Goal: Task Accomplishment & Management: Complete application form

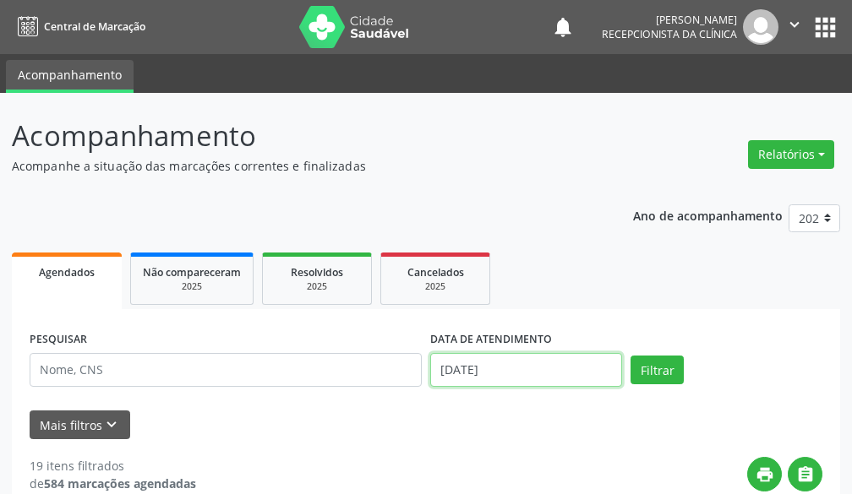
click at [581, 376] on input "[DATE]" at bounding box center [526, 370] width 192 height 34
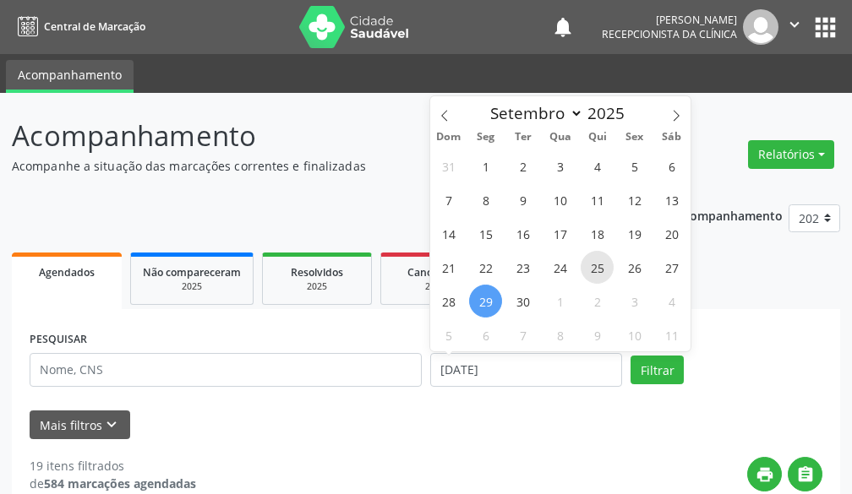
click at [591, 268] on span "25" at bounding box center [597, 267] width 33 height 33
type input "25/09/2025"
click at [591, 268] on span "25" at bounding box center [597, 267] width 33 height 33
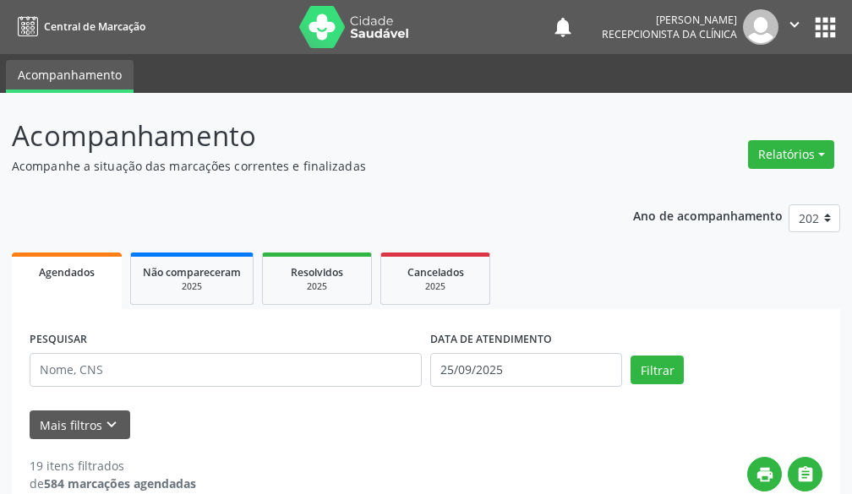
click at [180, 388] on div "PESQUISAR" at bounding box center [225, 363] width 401 height 72
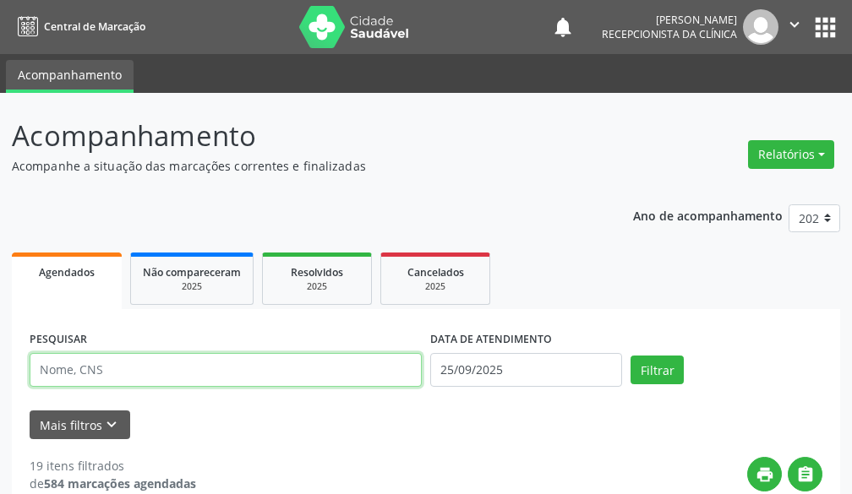
click at [177, 374] on input "text" at bounding box center [226, 370] width 392 height 34
type input "ALEXSA"
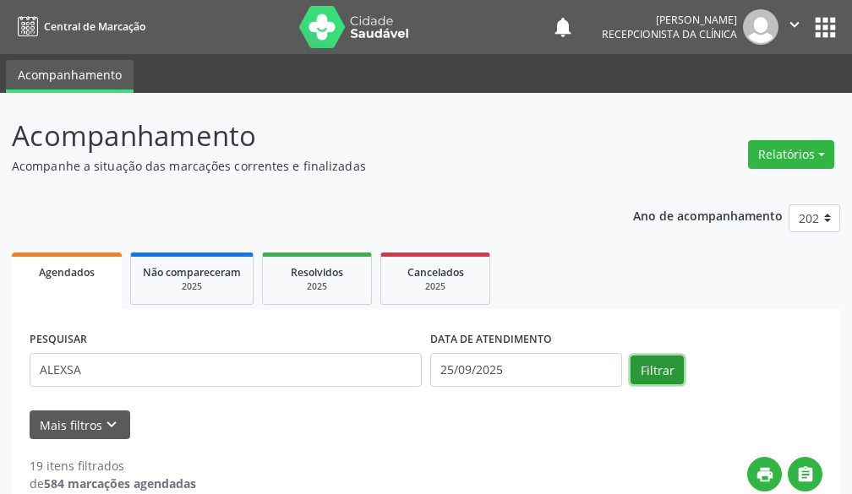
click at [668, 368] on button "Filtrar" at bounding box center [656, 370] width 53 height 29
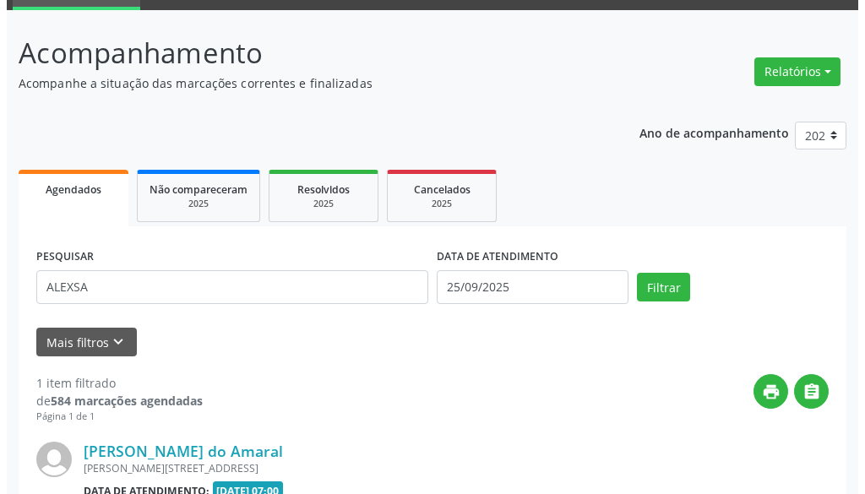
scroll to position [270, 0]
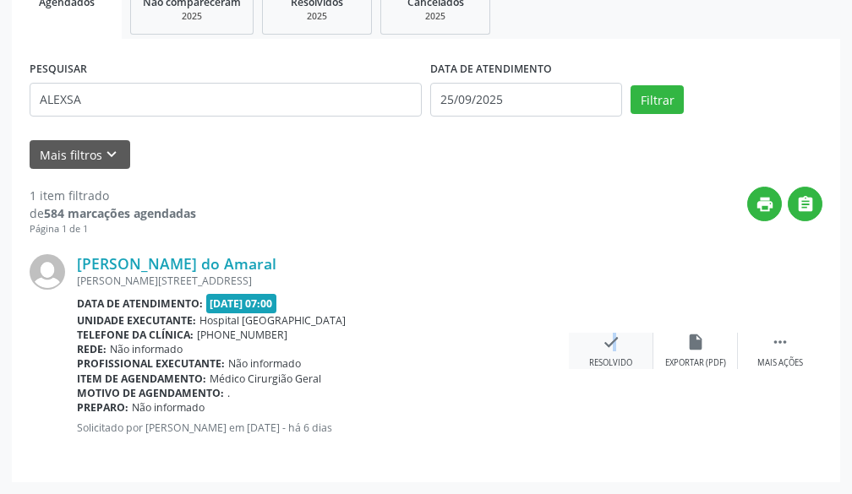
click at [606, 345] on icon "check" at bounding box center [611, 342] width 19 height 19
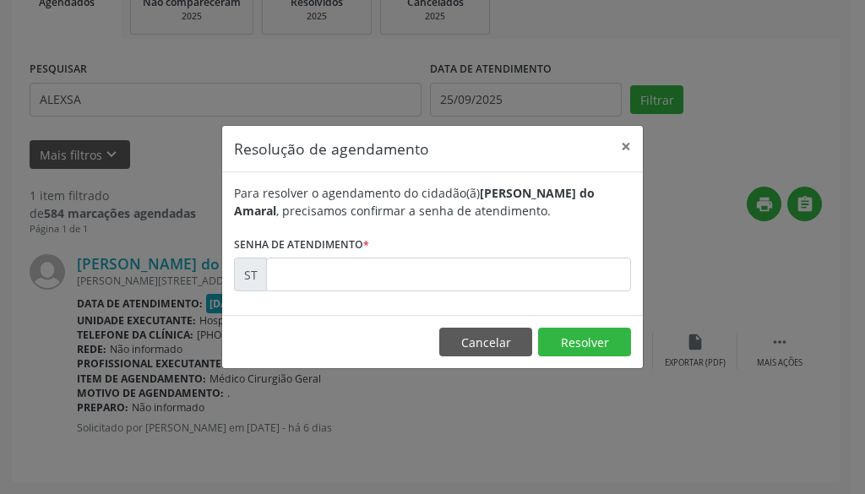
click at [417, 304] on div "Para resolver o agendamento do cidadão(ã) [PERSON_NAME] , precisamos confirmar …" at bounding box center [432, 243] width 421 height 143
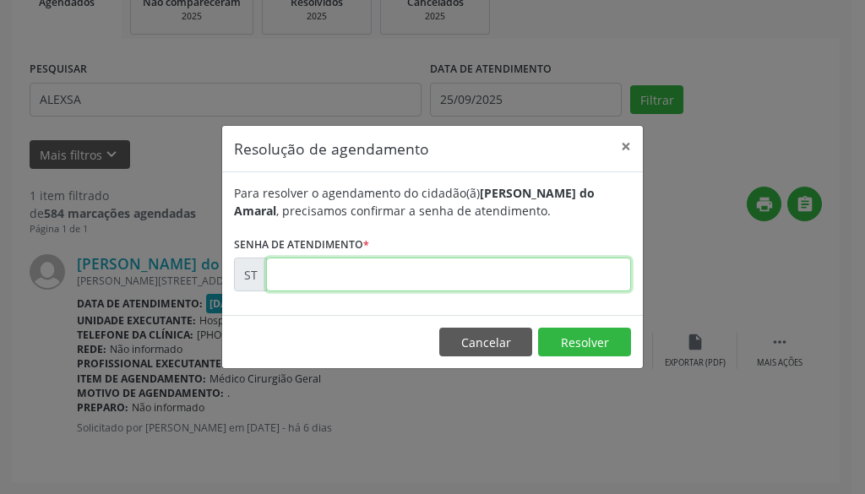
click at [465, 284] on input "text" at bounding box center [448, 275] width 365 height 34
type input "00023252"
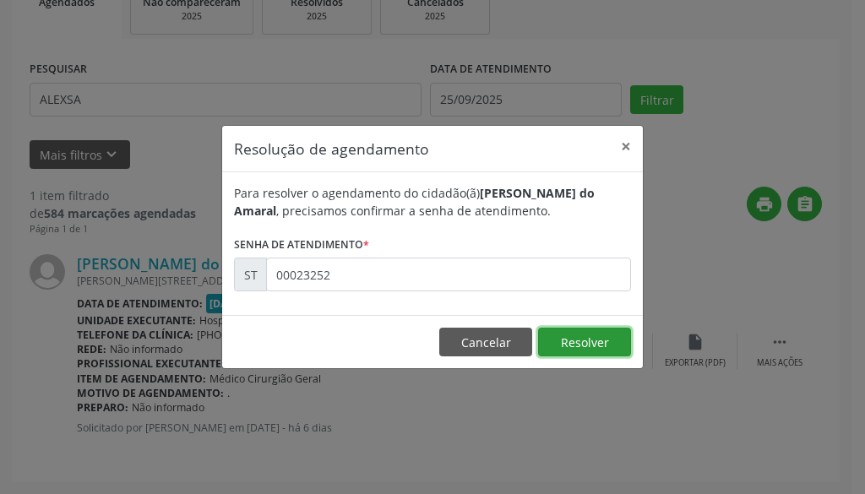
click at [556, 335] on button "Resolver" at bounding box center [584, 342] width 93 height 29
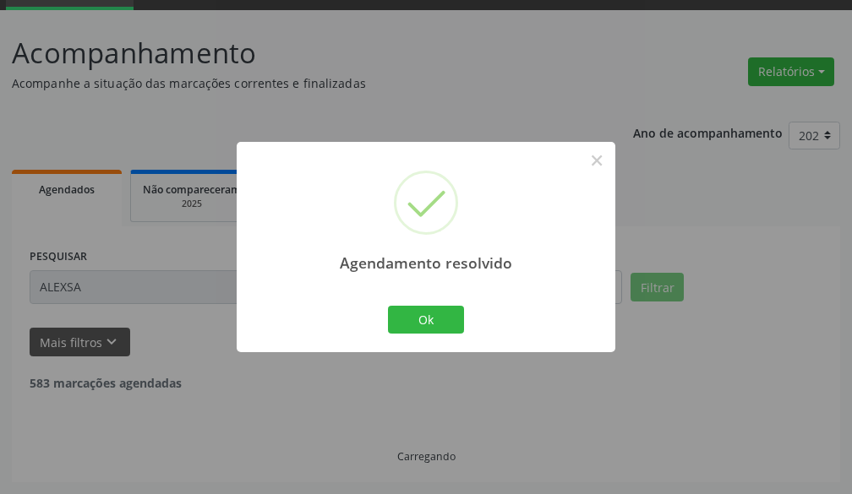
scroll to position [28, 0]
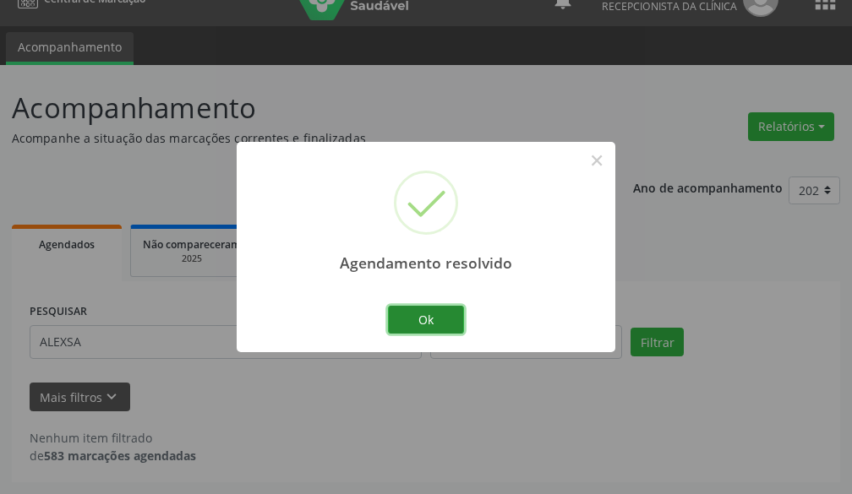
click at [434, 330] on button "Ok" at bounding box center [426, 320] width 76 height 29
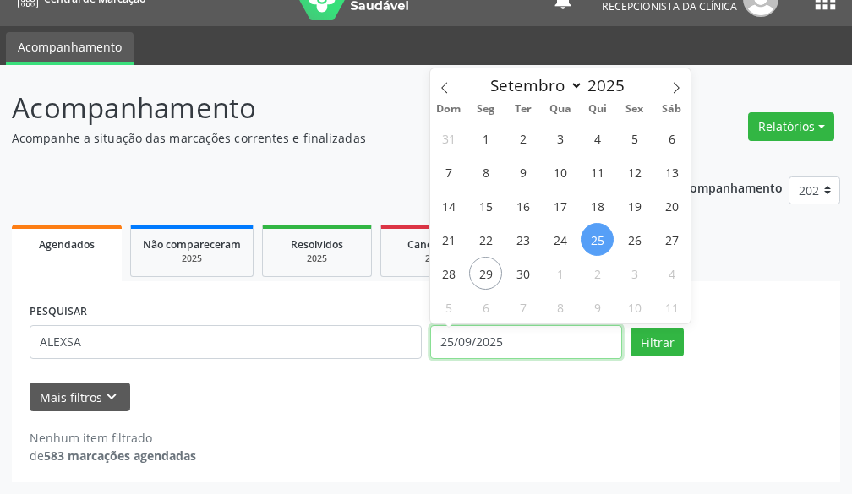
drag, startPoint x: 532, startPoint y: 346, endPoint x: 505, endPoint y: 344, distance: 26.2
click at [510, 344] on input "25/09/2025" at bounding box center [526, 342] width 192 height 34
click at [486, 235] on span "22" at bounding box center [485, 239] width 33 height 33
type input "[DATE]"
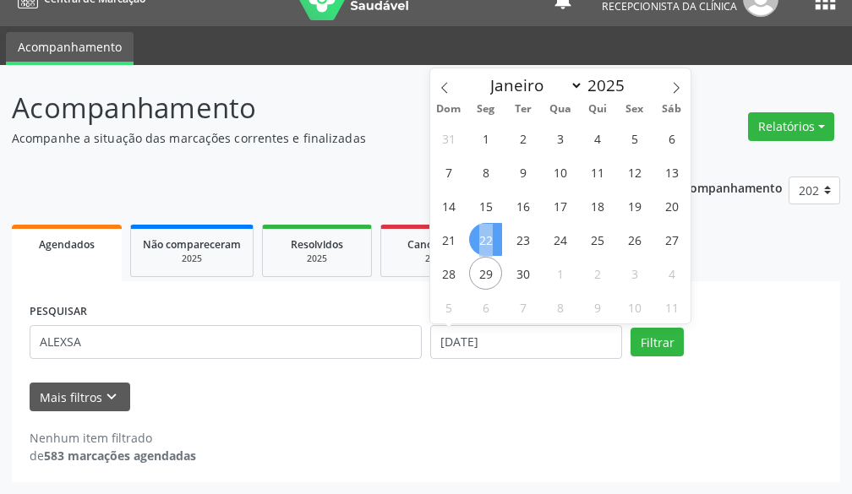
click at [486, 235] on span "22" at bounding box center [485, 239] width 33 height 33
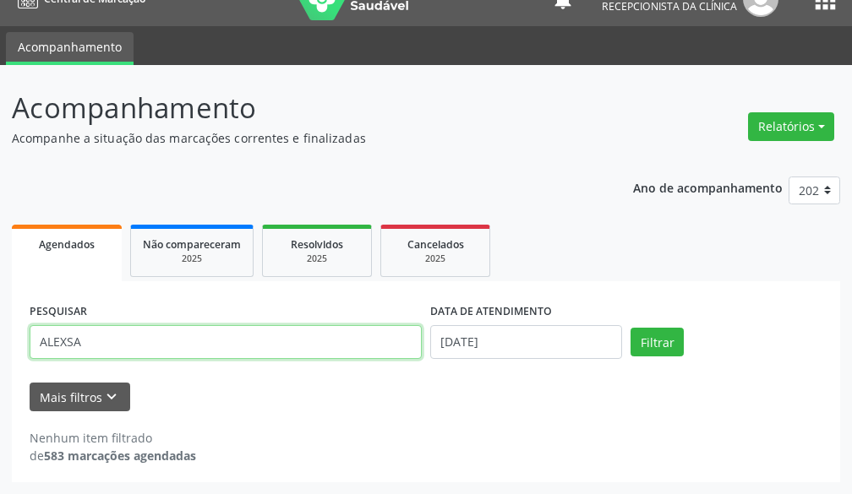
click at [373, 346] on input "ALEXSA" at bounding box center [226, 342] width 392 height 34
type input "ALEXSAMARIUA"
click at [630, 328] on button "Filtrar" at bounding box center [656, 342] width 53 height 29
drag, startPoint x: 290, startPoint y: 353, endPoint x: 0, endPoint y: 167, distance: 344.3
click at [0, 183] on div "Acompanhamento Acompanhe a situação das marcações correntes e finalizadas Relat…" at bounding box center [426, 279] width 852 height 429
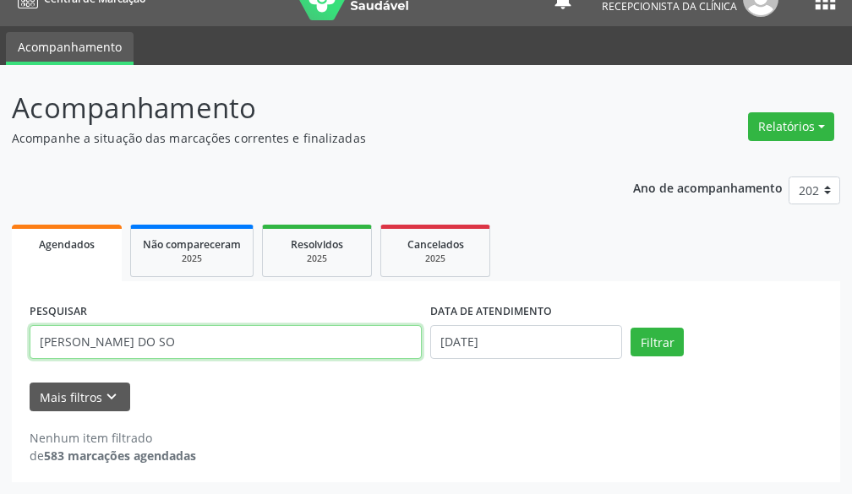
click at [233, 335] on input "[PERSON_NAME] DO SO" at bounding box center [226, 342] width 392 height 34
type input "MARIA DO SOCORRO NUN"
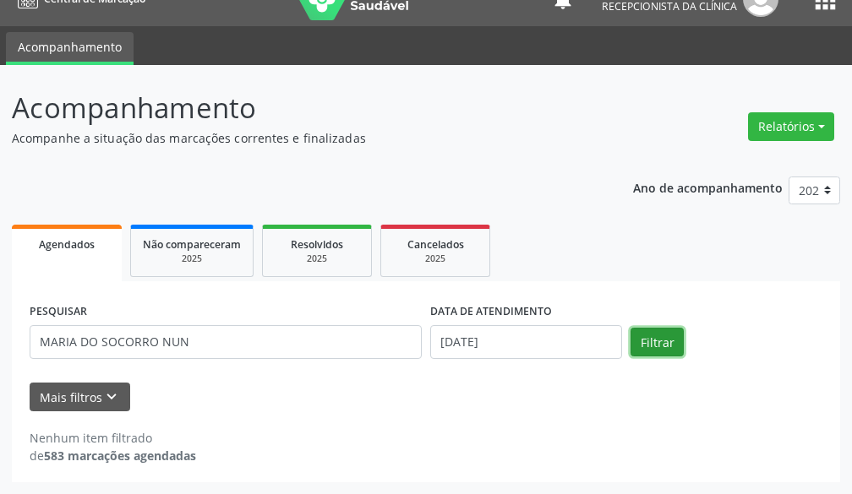
click at [646, 341] on button "Filtrar" at bounding box center [656, 342] width 53 height 29
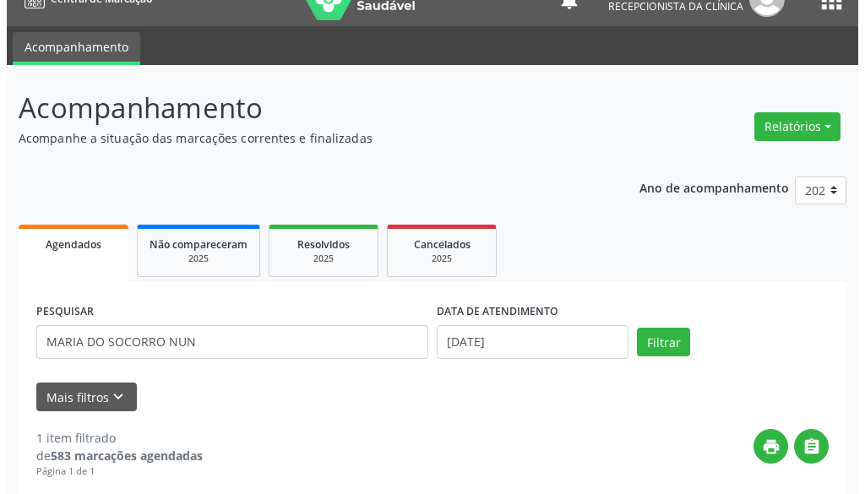
scroll to position [270, 0]
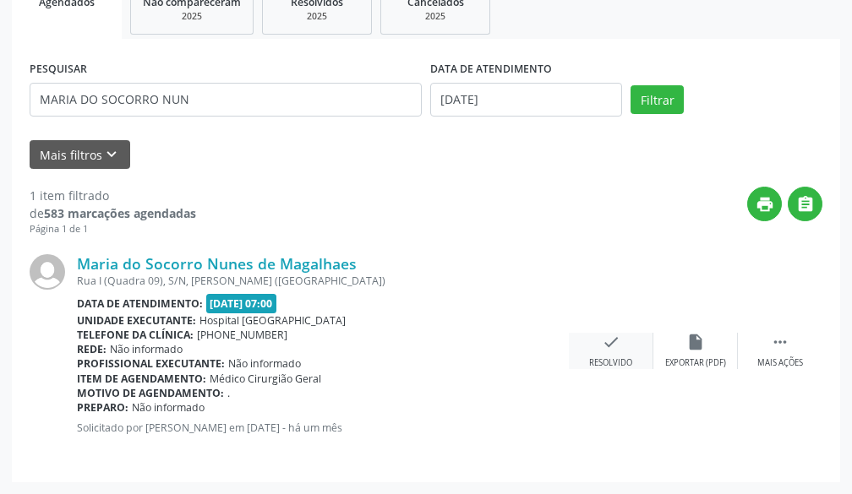
click at [602, 336] on icon "check" at bounding box center [611, 342] width 19 height 19
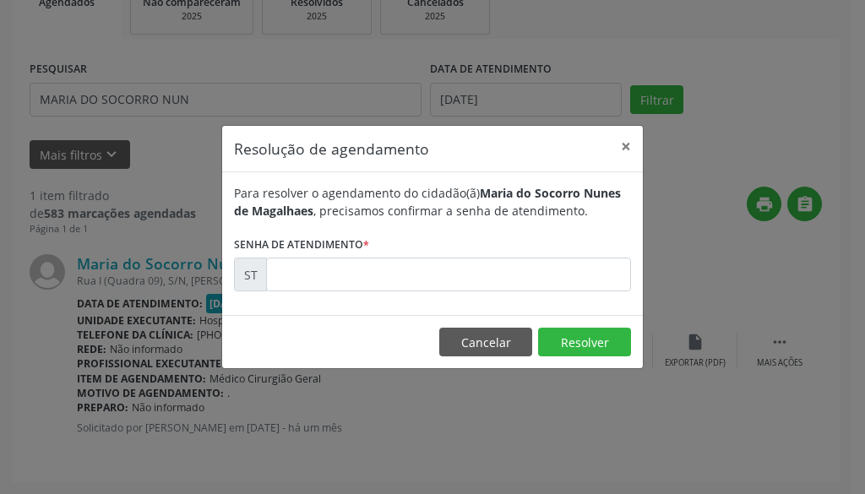
click at [646, 323] on div "Resolução de agendamento × Para resolver o agendamento do cidadão(ã) [PERSON_NA…" at bounding box center [432, 247] width 865 height 494
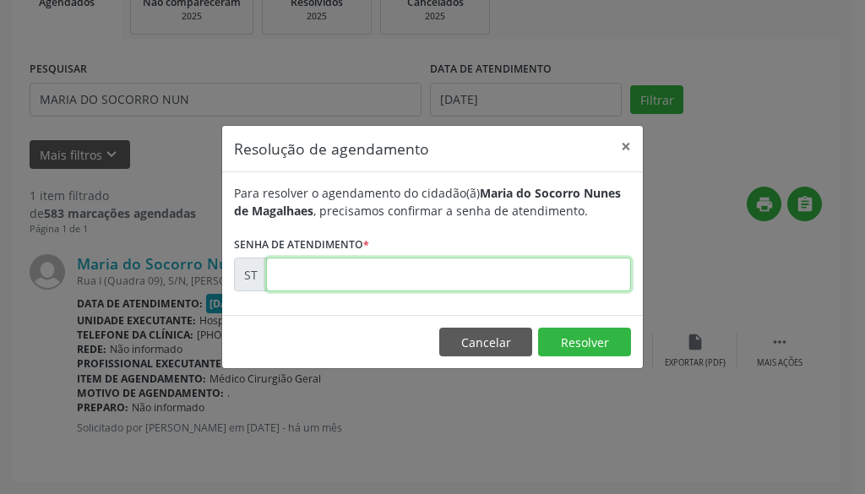
click at [526, 280] on input "text" at bounding box center [448, 275] width 365 height 34
type input "00020449"
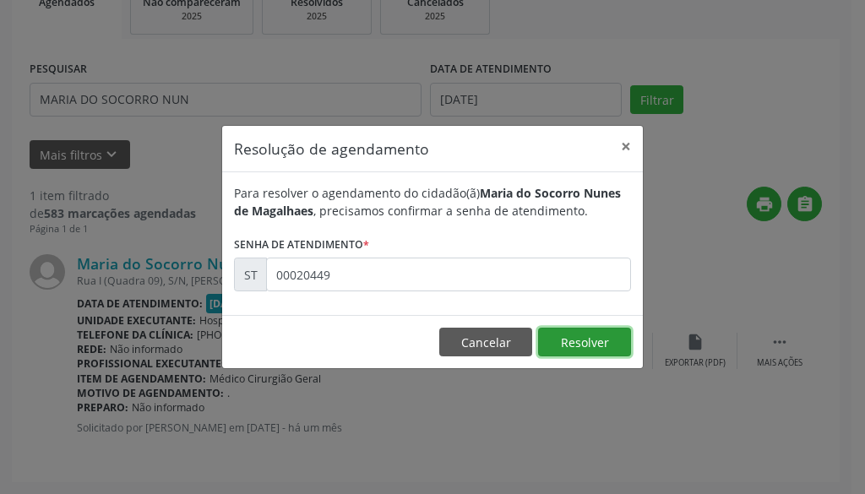
click at [586, 337] on button "Resolver" at bounding box center [584, 342] width 93 height 29
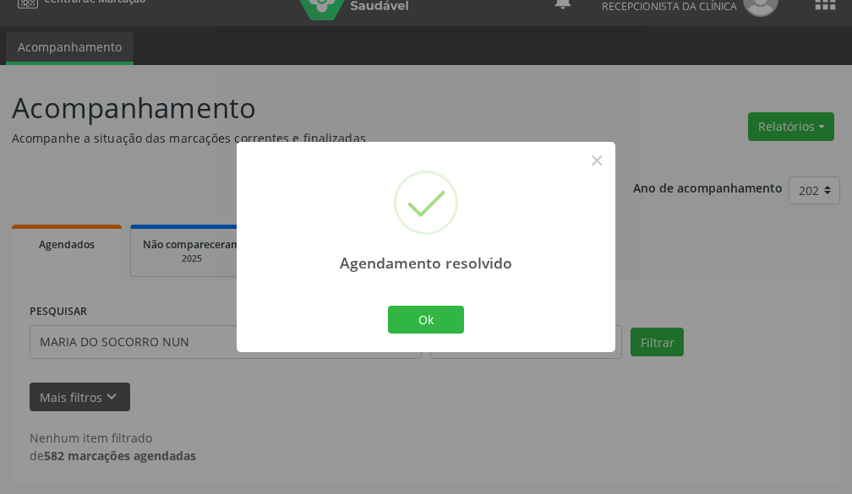
scroll to position [28, 0]
click at [449, 315] on button "Ok" at bounding box center [426, 320] width 76 height 29
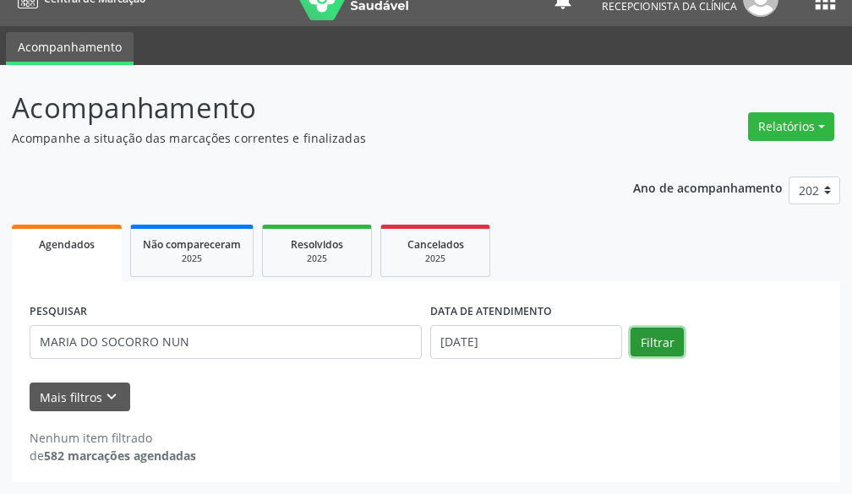
click at [649, 344] on button "Filtrar" at bounding box center [656, 342] width 53 height 29
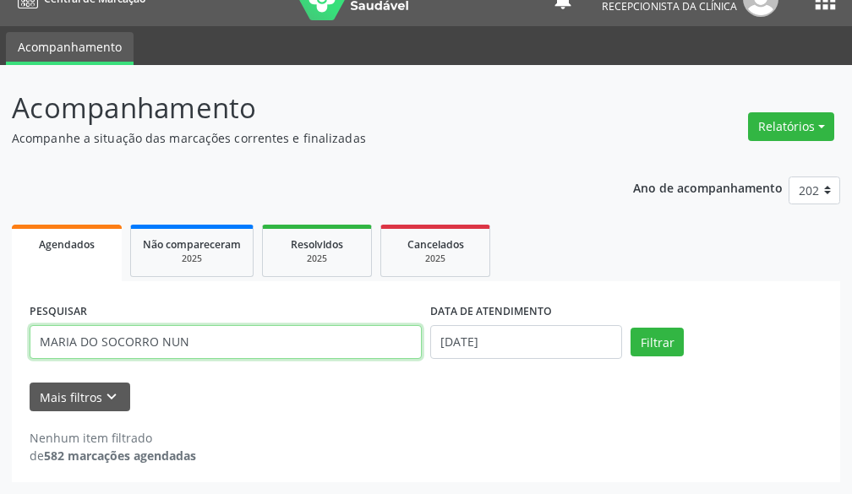
click at [200, 345] on input "MARIA DO SOCORRO NUN" at bounding box center [226, 342] width 392 height 34
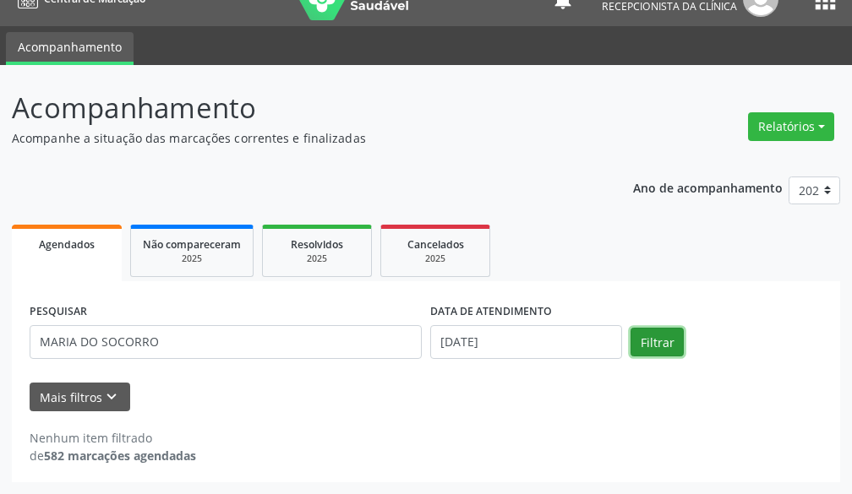
click at [679, 346] on button "Filtrar" at bounding box center [656, 342] width 53 height 29
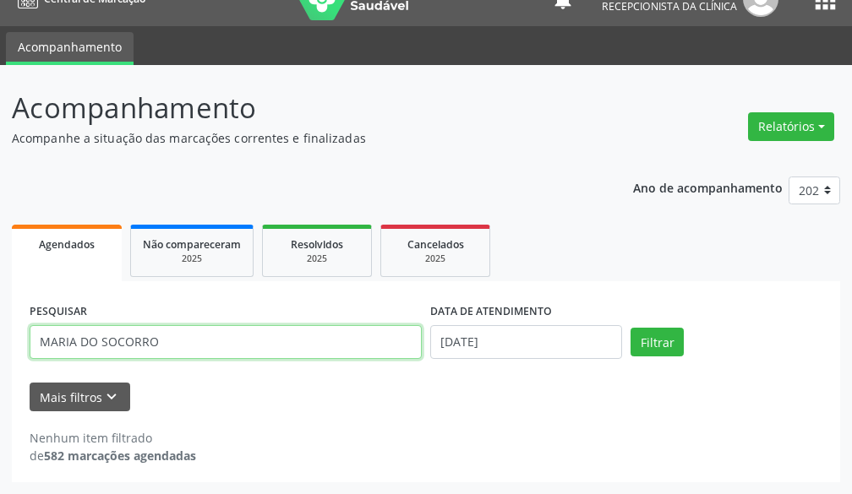
click at [164, 354] on input "MARIA DO SOCORRO" at bounding box center [226, 342] width 392 height 34
type input "MARIA DO SOCORRO"
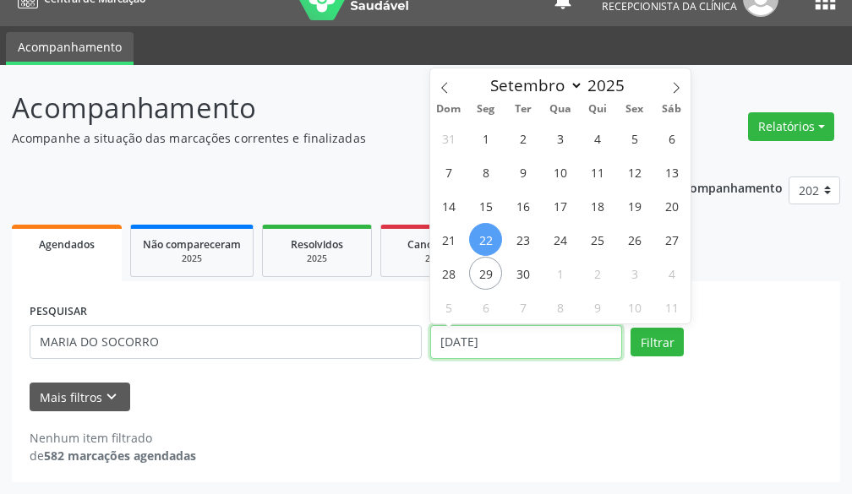
click at [594, 340] on input "[DATE]" at bounding box center [526, 342] width 192 height 34
click at [504, 247] on div "31 1 2 3 4 5 6 7 8 9 10 11 12 13 14 15 16 17 18 19 20 21 22 23 24 25 26 27 28 2…" at bounding box center [560, 222] width 260 height 203
click at [482, 205] on span "15" at bounding box center [485, 205] width 33 height 33
type input "[DATE]"
click at [482, 205] on span "15" at bounding box center [485, 205] width 33 height 33
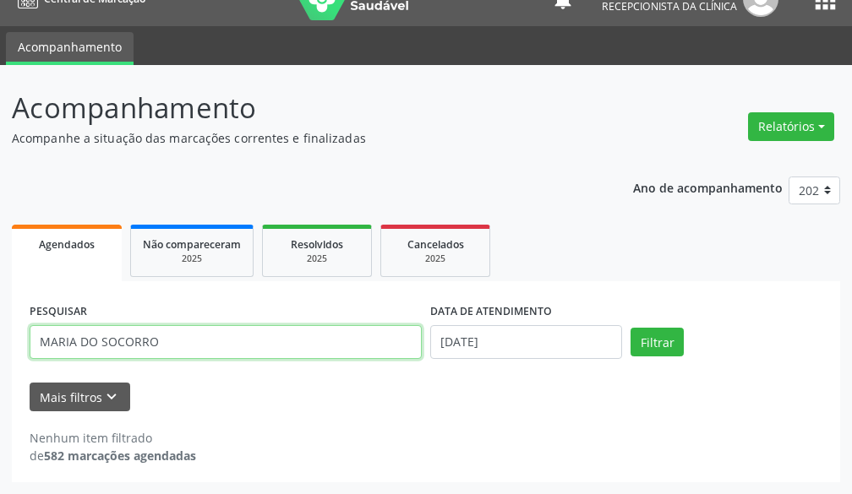
click at [346, 349] on input "MARIA DO SOCORRO" at bounding box center [226, 342] width 392 height 34
type input "M"
type input "C"
type input "VALERIA DA SI"
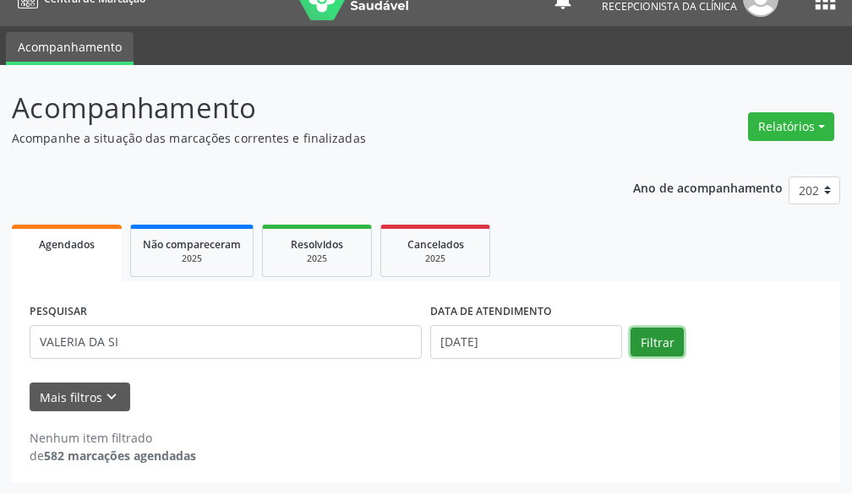
click at [665, 343] on button "Filtrar" at bounding box center [656, 342] width 53 height 29
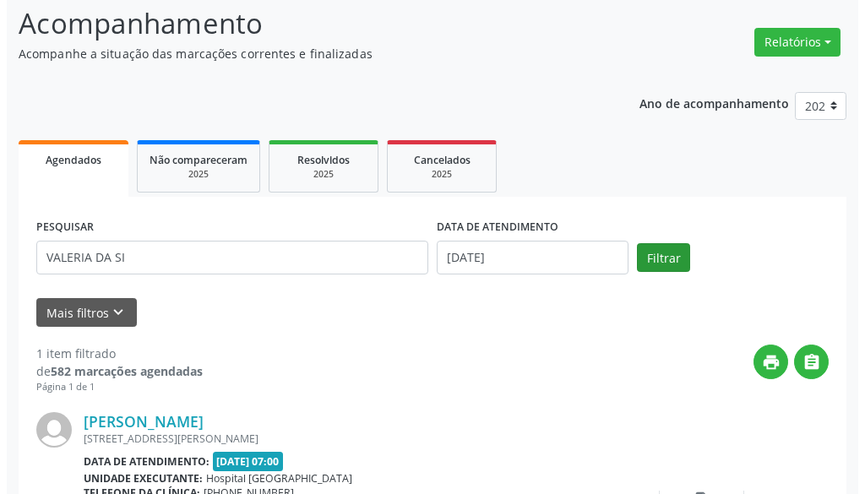
scroll to position [270, 0]
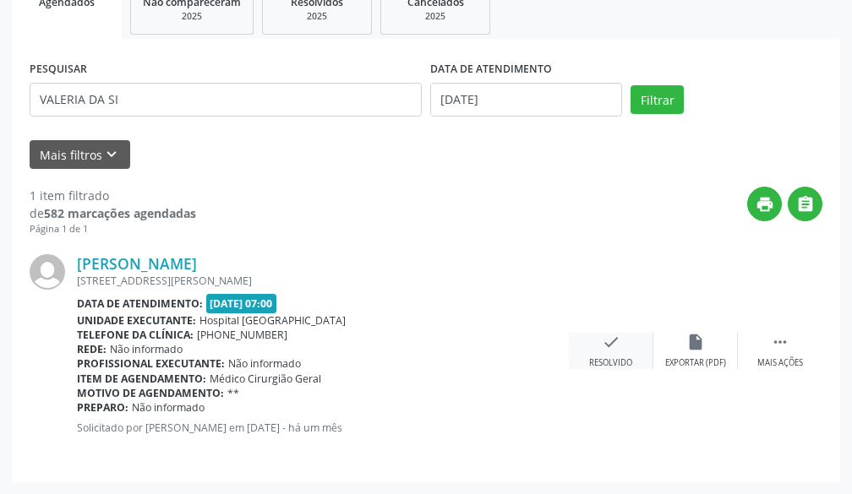
click at [620, 346] on div "check Resolvido" at bounding box center [611, 351] width 85 height 36
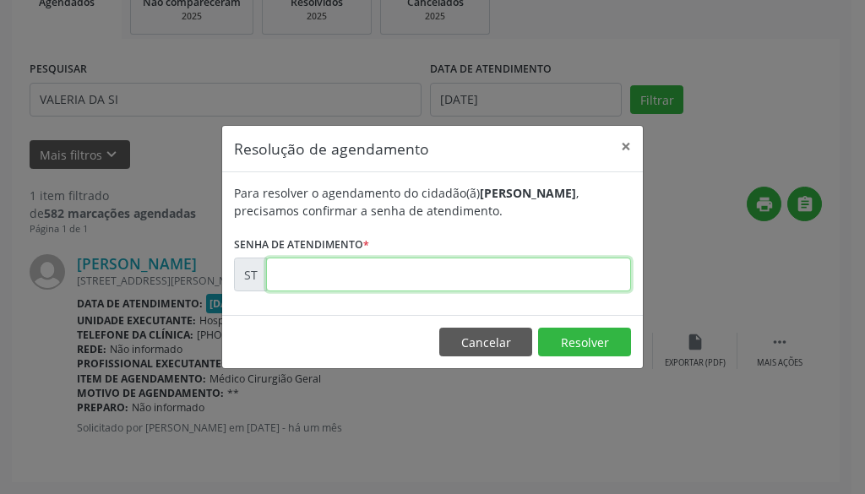
click at [535, 274] on input "text" at bounding box center [448, 275] width 365 height 34
type input "00019067"
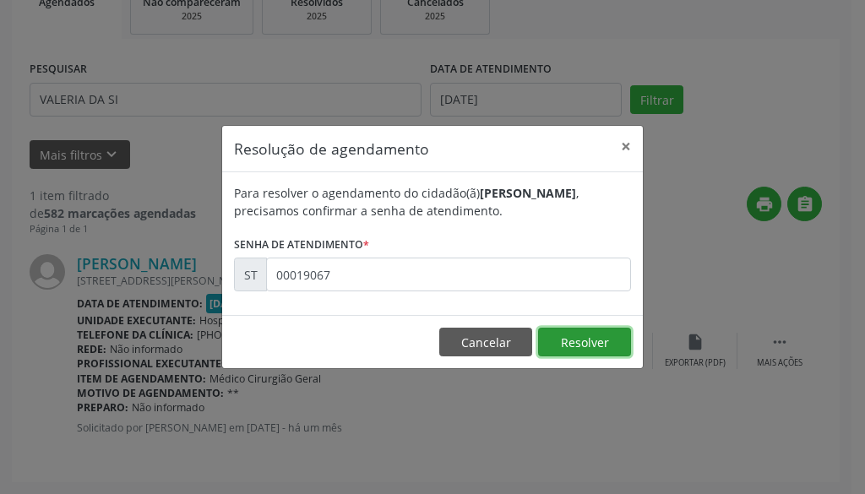
click at [602, 337] on button "Resolver" at bounding box center [584, 342] width 93 height 29
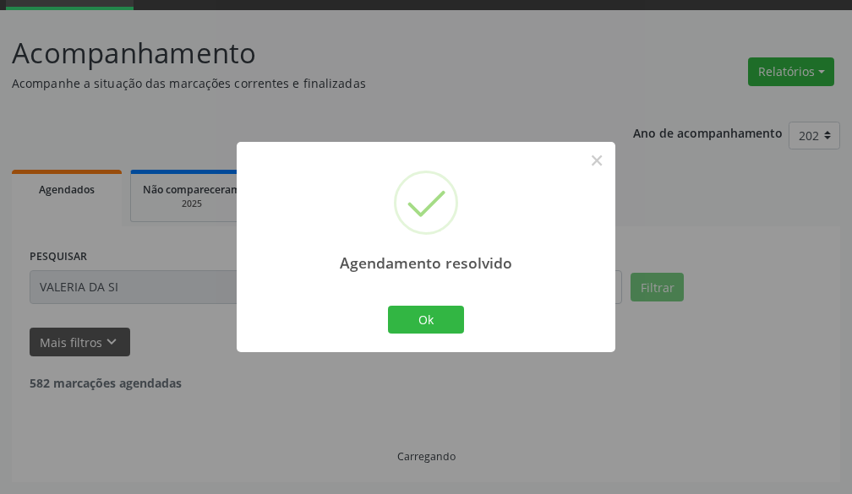
scroll to position [28, 0]
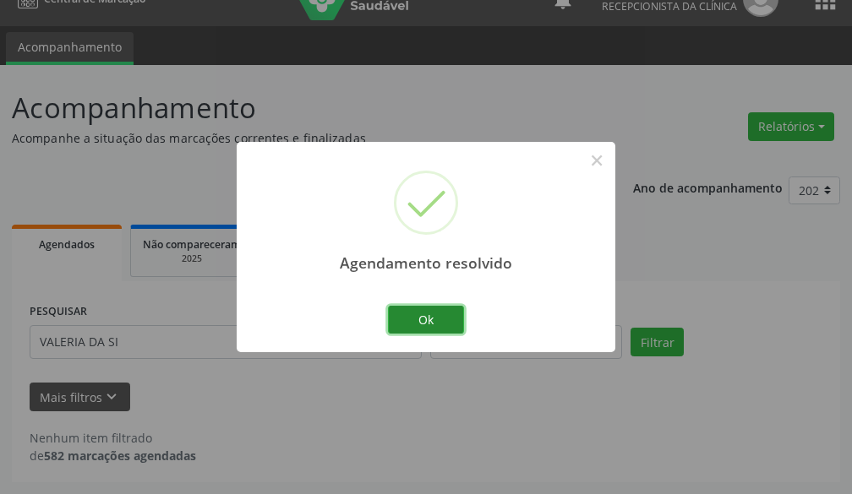
click at [459, 315] on button "Ok" at bounding box center [426, 320] width 76 height 29
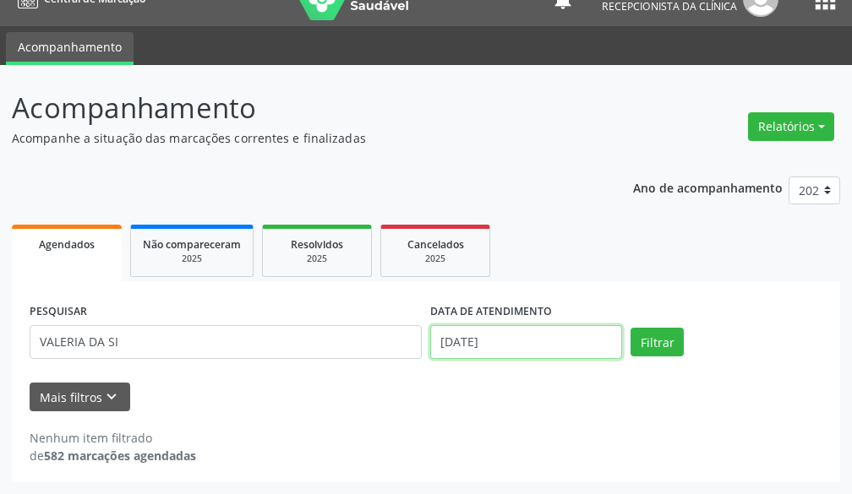
click at [531, 341] on input "[DATE]" at bounding box center [526, 342] width 192 height 34
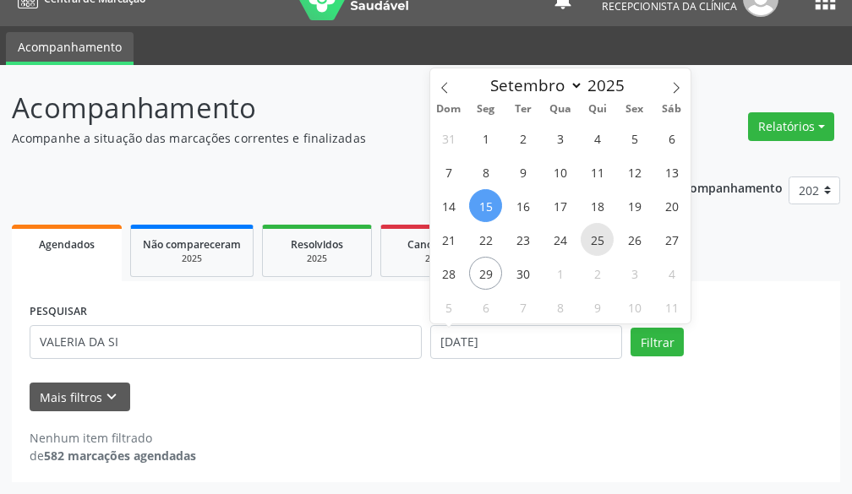
click at [599, 243] on span "25" at bounding box center [597, 239] width 33 height 33
type input "25/09/2025"
click at [595, 243] on span "25" at bounding box center [597, 239] width 33 height 33
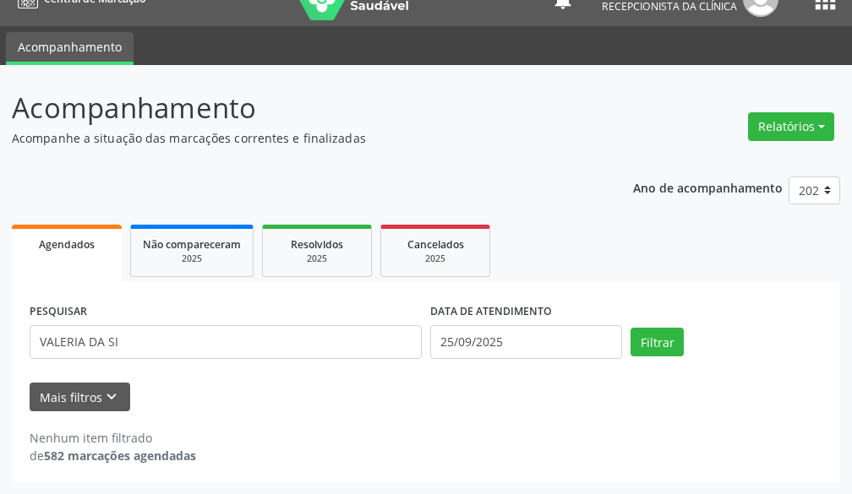
click at [595, 243] on ul "Agendados Não compareceram 2025 Resolvidos 2025 Cancelados 2025" at bounding box center [426, 251] width 828 height 61
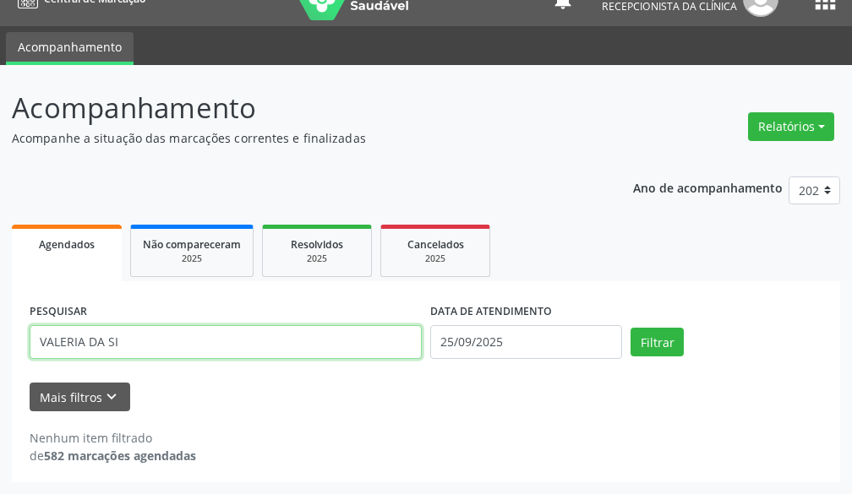
click at [268, 333] on input "VALERIA DA SI" at bounding box center [226, 342] width 392 height 34
type input "V"
type input "[PERSON_NAME]"
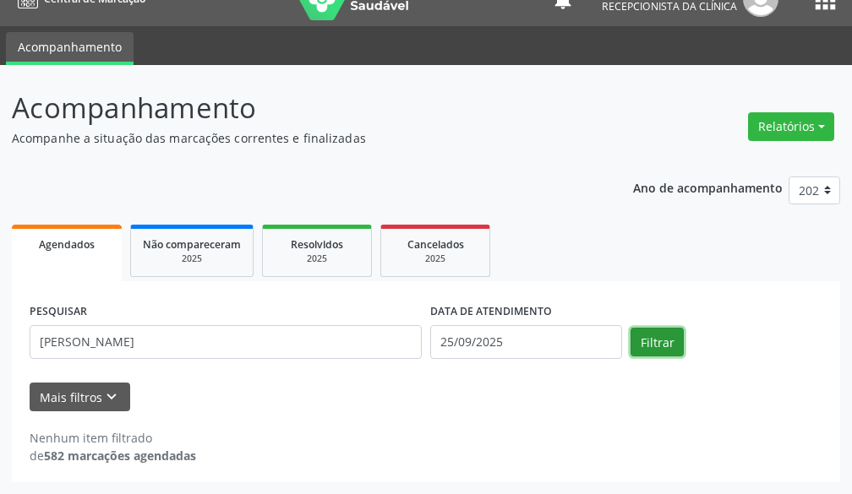
click at [659, 336] on button "Filtrar" at bounding box center [656, 342] width 53 height 29
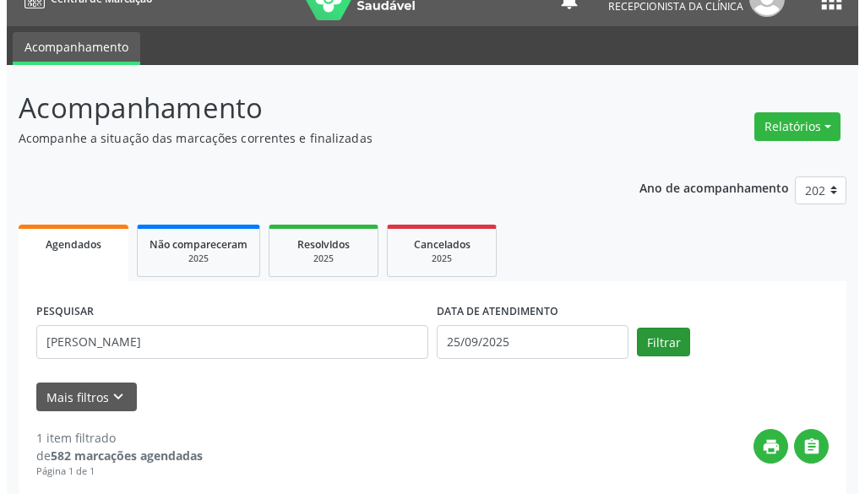
scroll to position [270, 0]
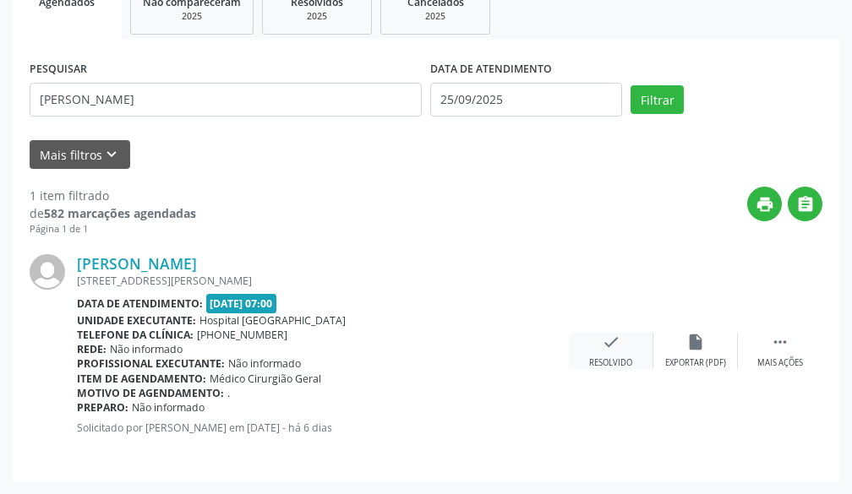
click at [597, 344] on div "check Resolvido" at bounding box center [611, 351] width 85 height 36
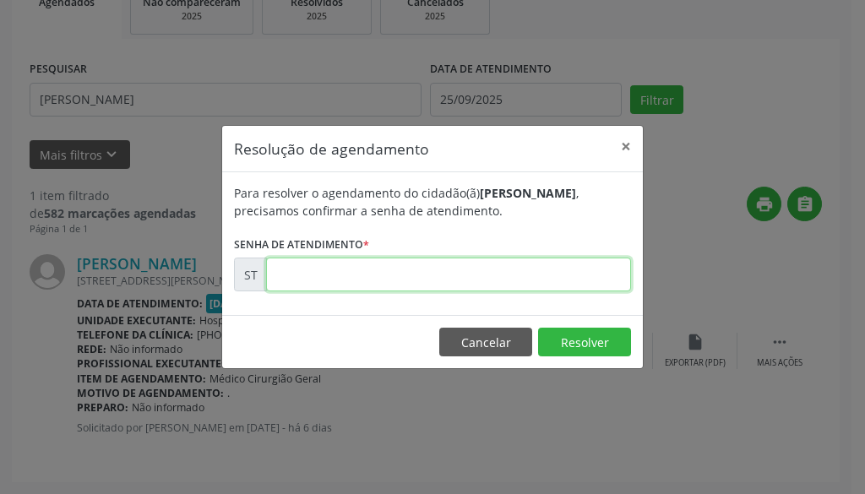
click at [573, 286] on input "text" at bounding box center [448, 275] width 365 height 34
type input "00023320"
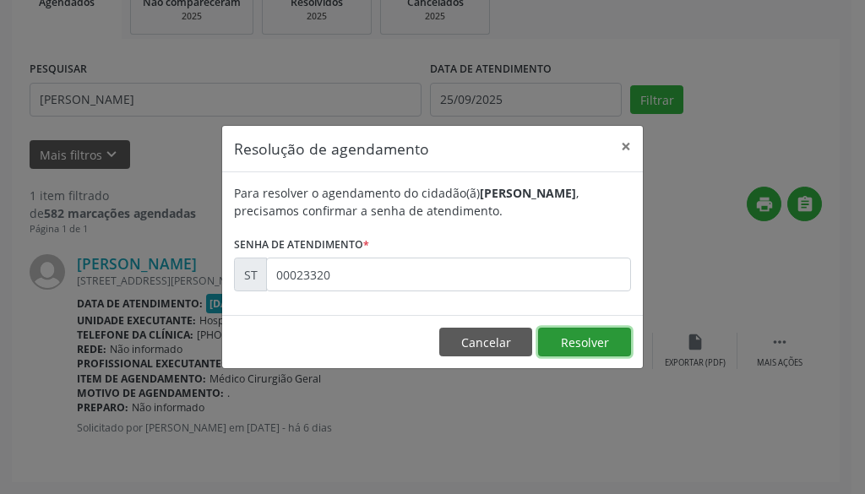
click at [586, 337] on button "Resolver" at bounding box center [584, 342] width 93 height 29
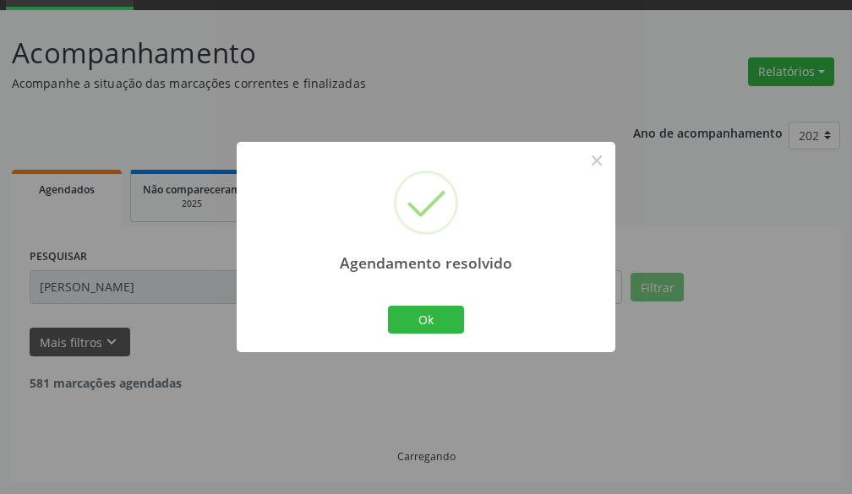
scroll to position [28, 0]
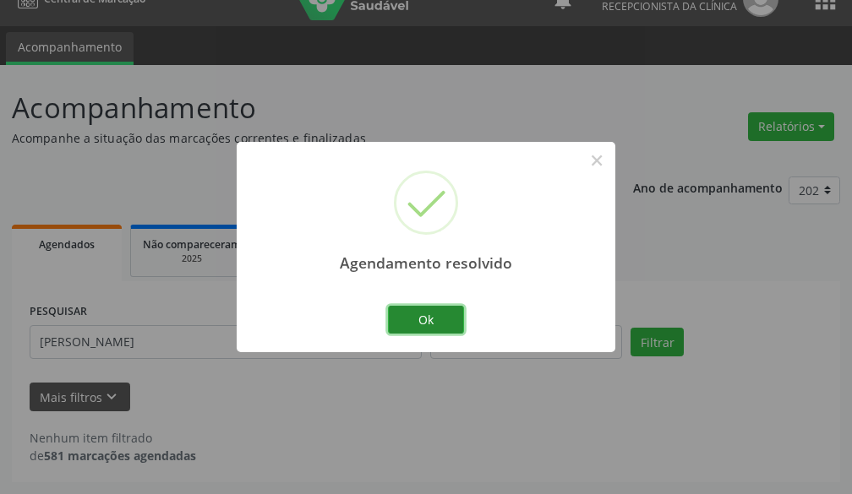
click at [433, 320] on button "Ok" at bounding box center [426, 320] width 76 height 29
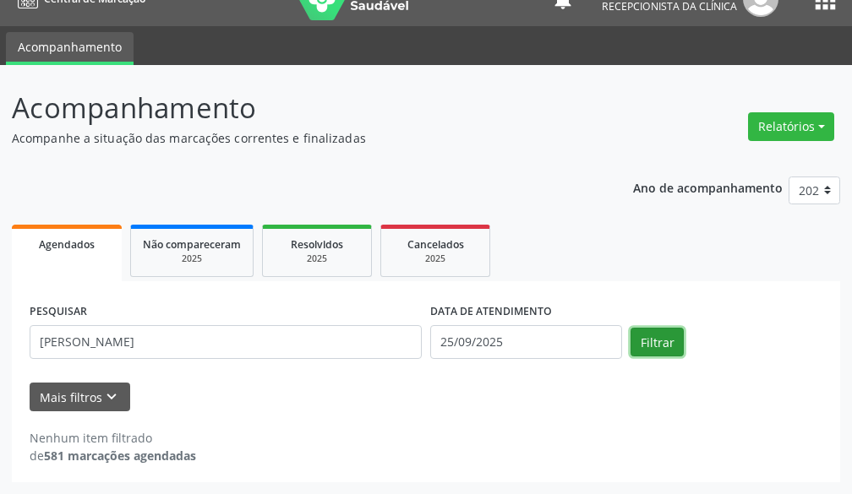
click at [632, 348] on button "Filtrar" at bounding box center [656, 342] width 53 height 29
click at [655, 350] on button "Filtrar" at bounding box center [656, 342] width 53 height 29
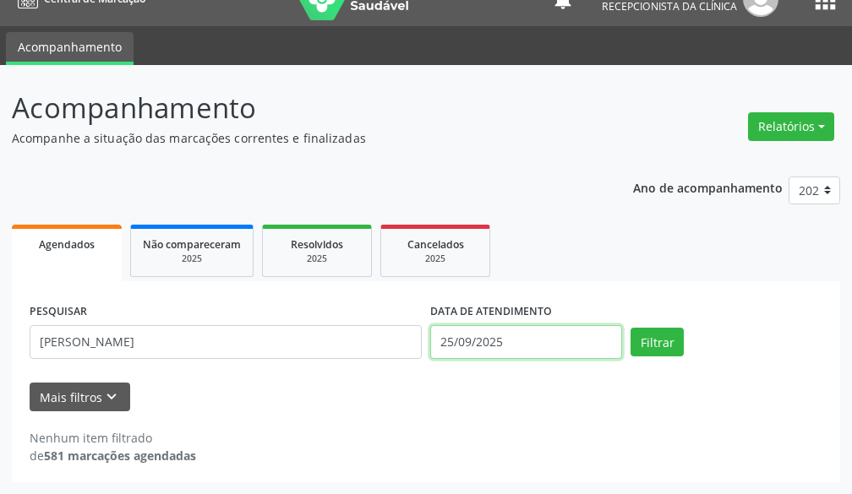
click at [559, 335] on input "25/09/2025" at bounding box center [526, 342] width 192 height 34
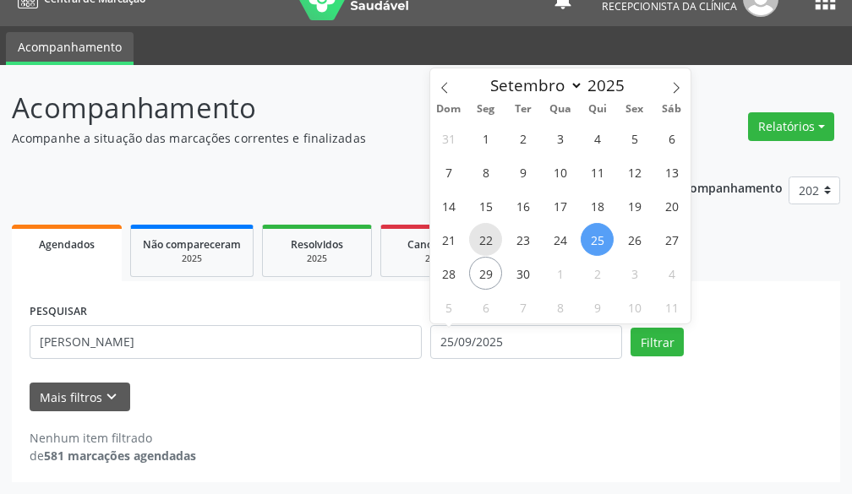
click at [481, 242] on span "22" at bounding box center [485, 239] width 33 height 33
type input "[DATE]"
click at [481, 242] on span "22" at bounding box center [485, 239] width 33 height 33
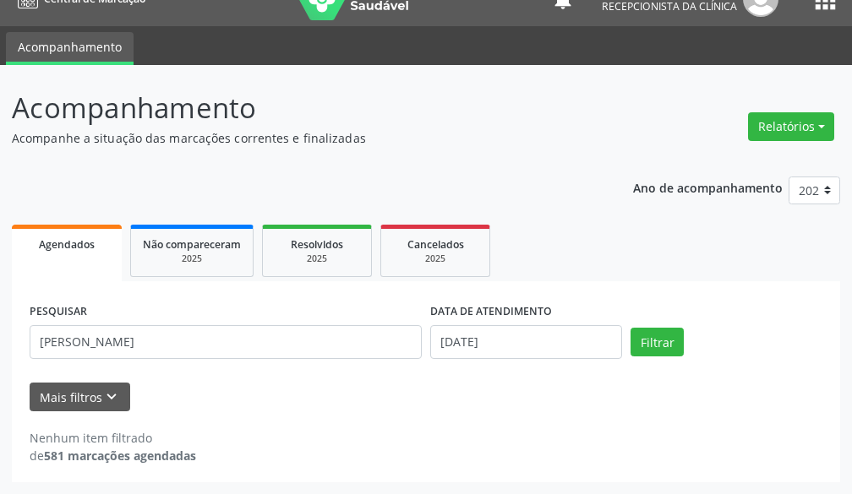
click at [331, 367] on div "PESQUISAR [PERSON_NAME]" at bounding box center [225, 335] width 401 height 72
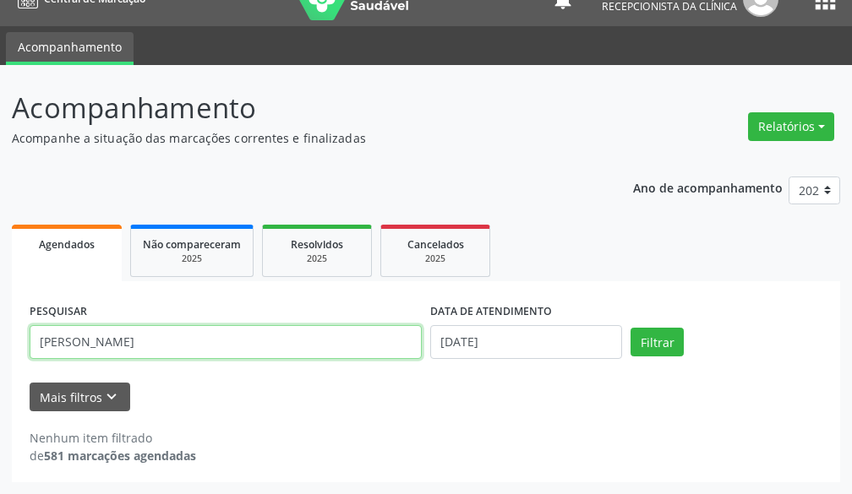
click at [328, 348] on input "[PERSON_NAME]" at bounding box center [226, 342] width 392 height 34
type input "M"
type input "EDJANEL"
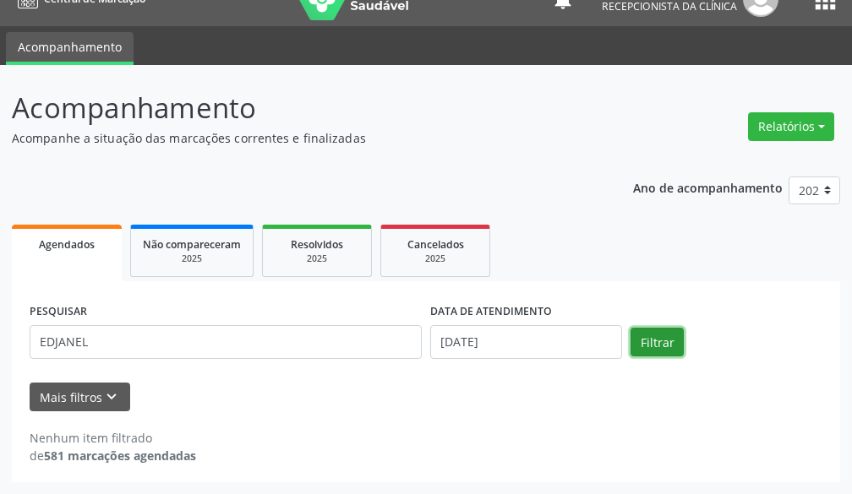
click at [668, 346] on button "Filtrar" at bounding box center [656, 342] width 53 height 29
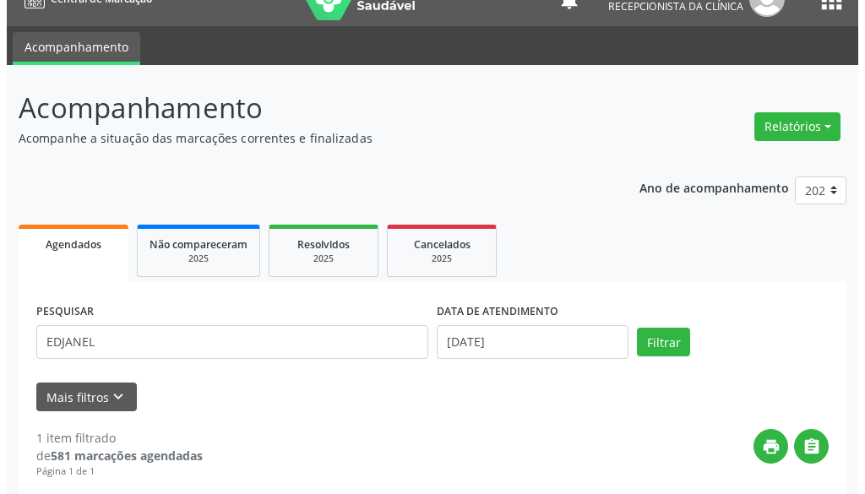
scroll to position [270, 0]
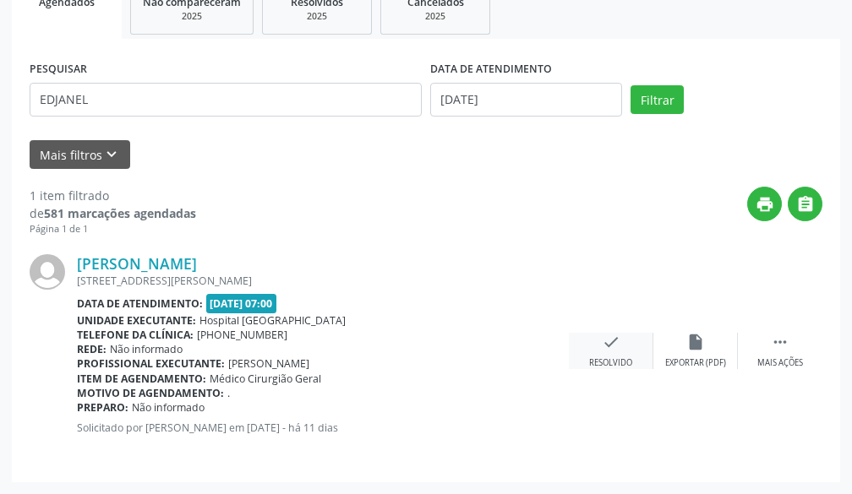
click at [602, 350] on icon "check" at bounding box center [611, 342] width 19 height 19
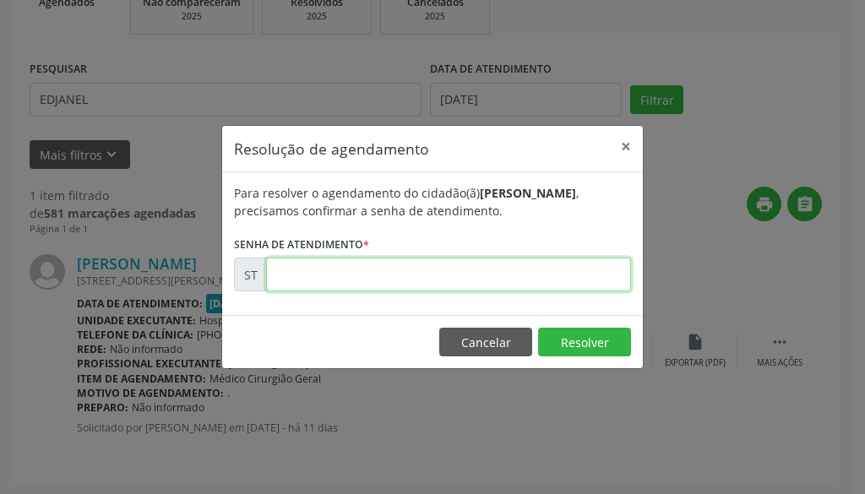
click at [547, 275] on input "text" at bounding box center [448, 275] width 365 height 34
type input "00022857"
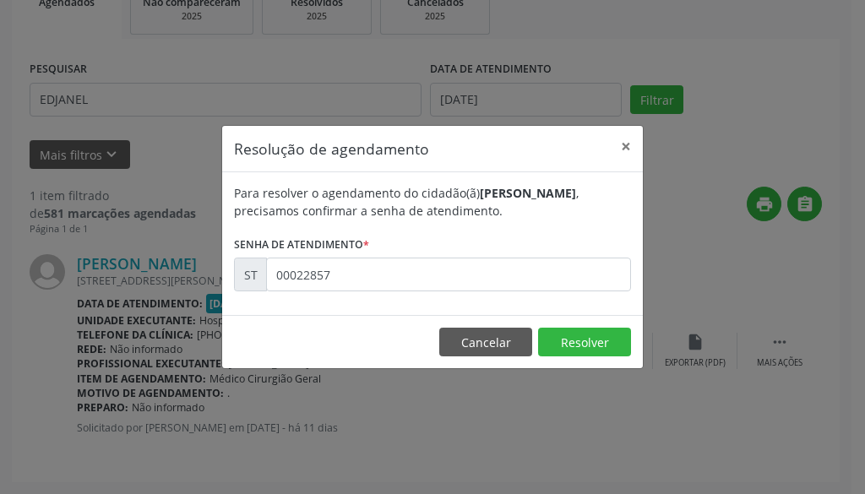
click at [635, 335] on footer "Cancelar Resolver" at bounding box center [432, 341] width 421 height 53
click at [567, 347] on button "Resolver" at bounding box center [584, 342] width 93 height 29
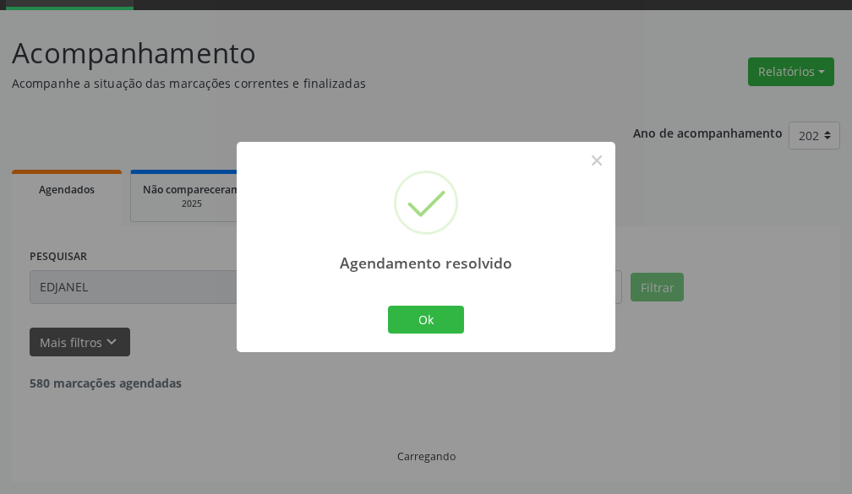
scroll to position [28, 0]
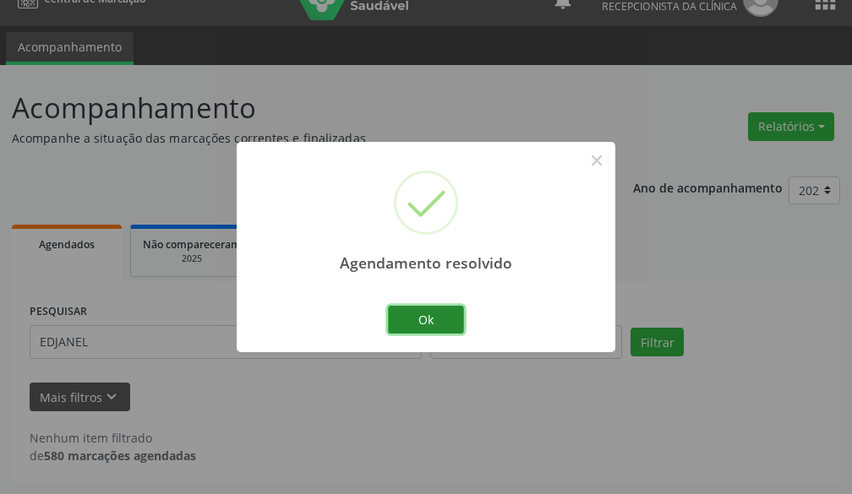
click at [450, 324] on button "Ok" at bounding box center [426, 320] width 76 height 29
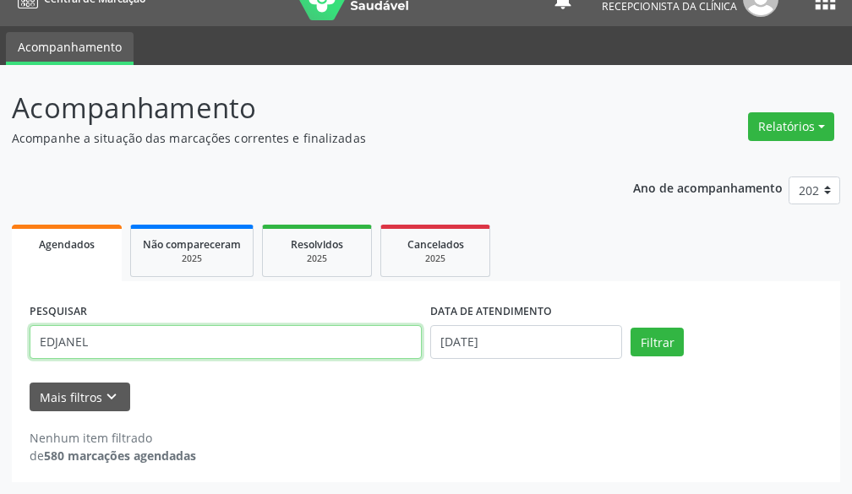
click at [275, 331] on input "EDJANEL" at bounding box center [226, 342] width 392 height 34
type input "E"
type input "[PERSON_NAME] DA S"
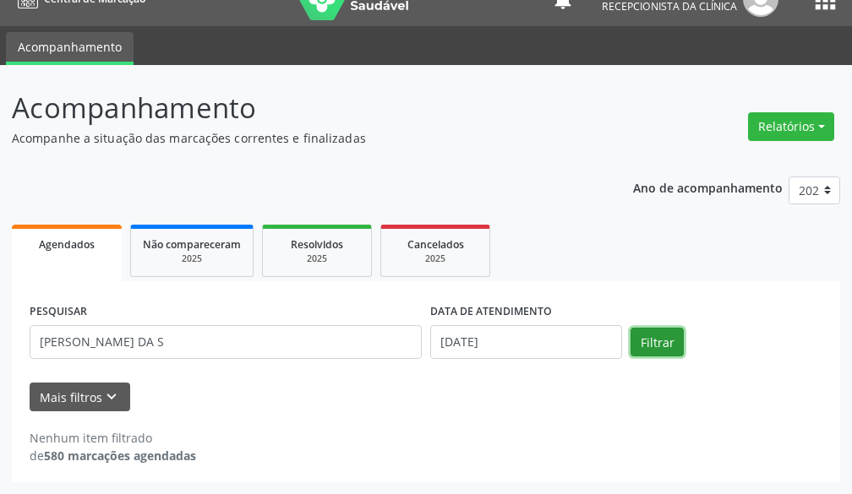
click at [666, 338] on button "Filtrar" at bounding box center [656, 342] width 53 height 29
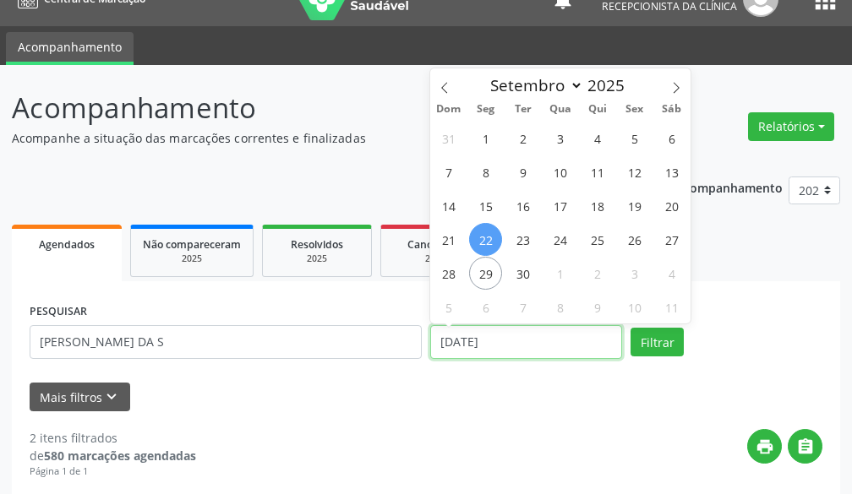
click at [545, 358] on input "[DATE]" at bounding box center [526, 342] width 192 height 34
click at [491, 234] on span "22" at bounding box center [485, 239] width 33 height 33
type input "[DATE]"
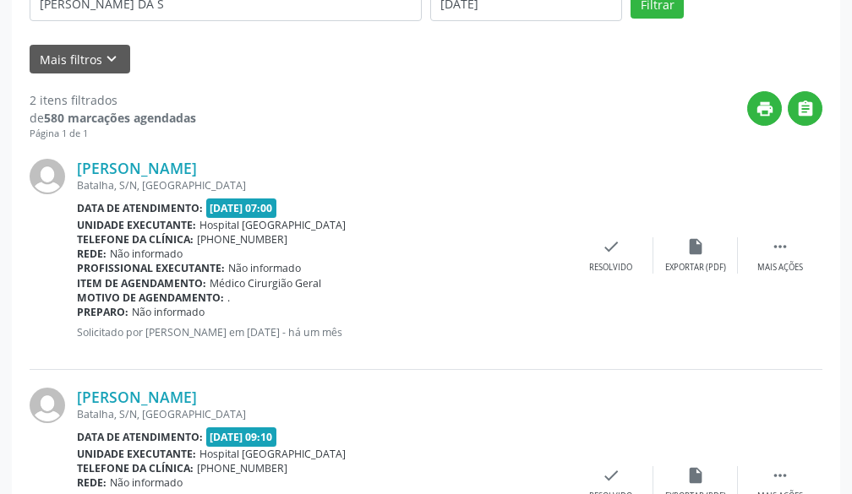
scroll to position [197, 0]
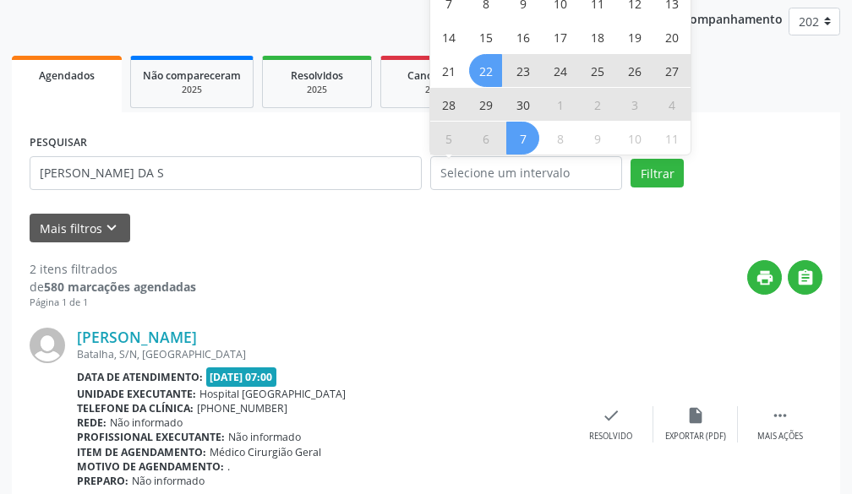
click at [540, 273] on div "print " at bounding box center [509, 285] width 626 height 50
select select "8"
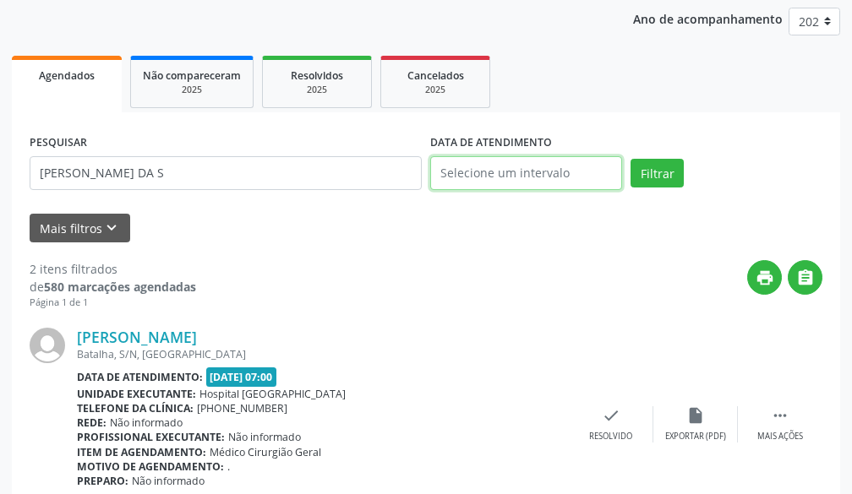
click at [586, 173] on input "text" at bounding box center [526, 173] width 192 height 34
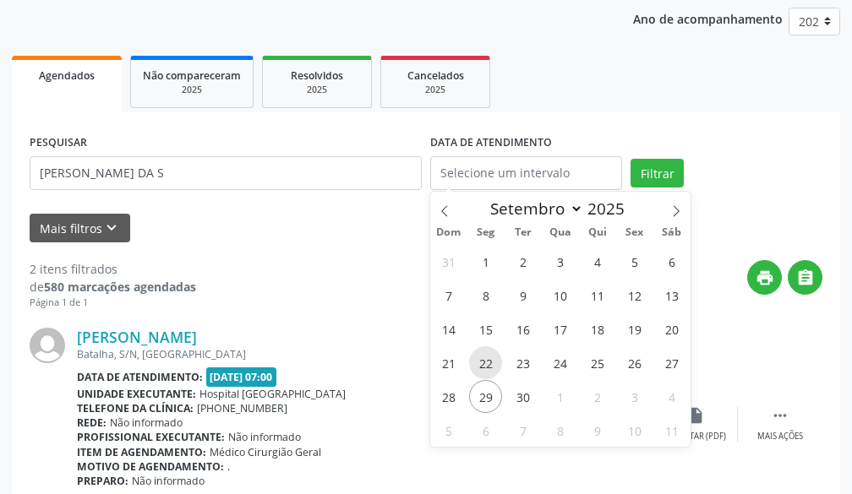
click at [488, 364] on span "22" at bounding box center [485, 362] width 33 height 33
type input "[DATE]"
click at [488, 364] on span "22" at bounding box center [485, 362] width 33 height 33
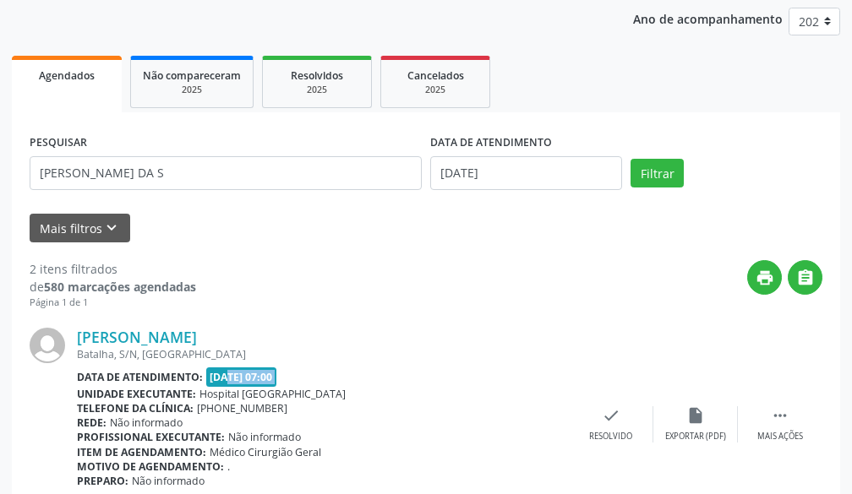
click at [488, 364] on div "[PERSON_NAME] Batalha, S/N, [GEOGRAPHIC_DATA] Data de atendimento: [DATE] 07:00…" at bounding box center [323, 424] width 492 height 193
click at [661, 168] on button "Filtrar" at bounding box center [656, 173] width 53 height 29
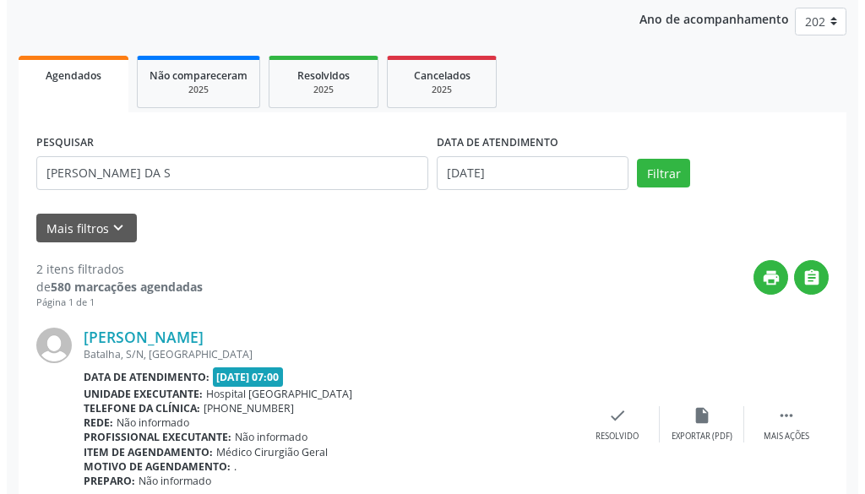
scroll to position [366, 0]
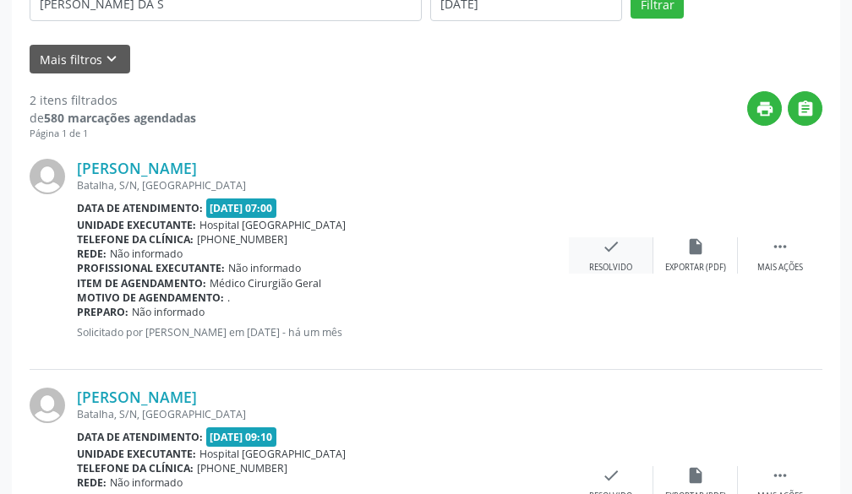
click at [613, 252] on icon "check" at bounding box center [611, 246] width 19 height 19
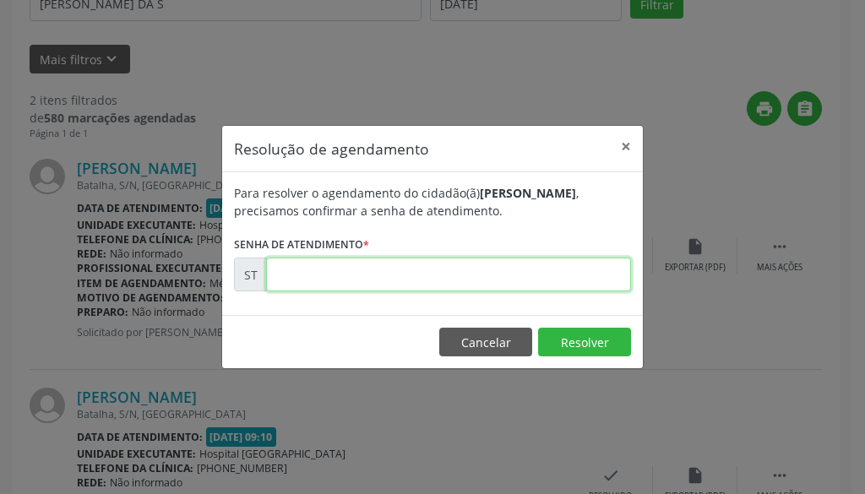
click at [526, 281] on input "text" at bounding box center [448, 275] width 365 height 34
click at [526, 280] on input "text" at bounding box center [448, 275] width 365 height 34
type input "00020376"
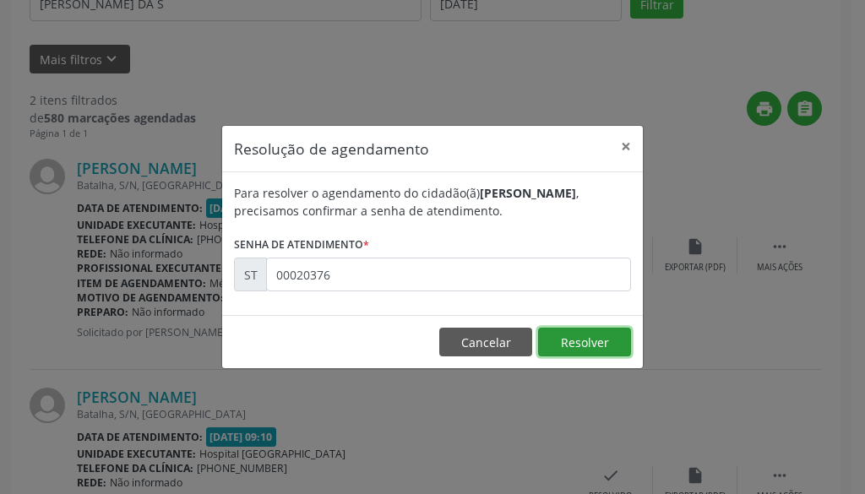
click at [597, 342] on button "Resolver" at bounding box center [584, 342] width 93 height 29
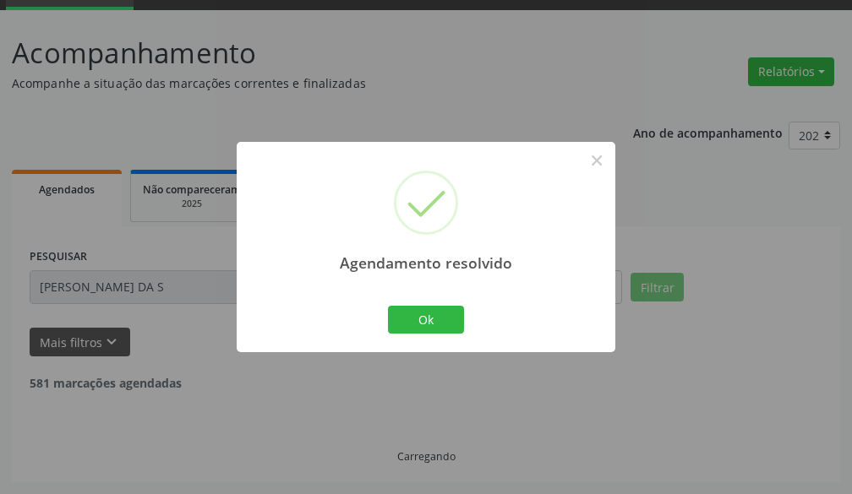
scroll to position [270, 0]
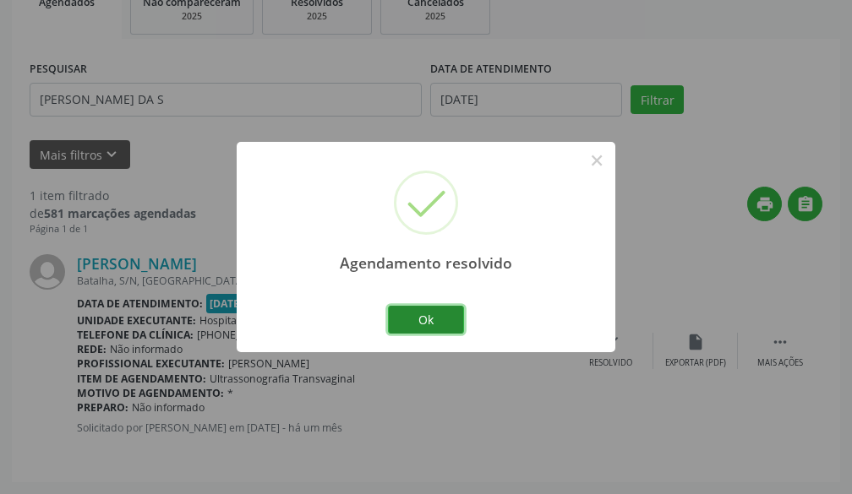
click at [417, 313] on button "Ok" at bounding box center [426, 320] width 76 height 29
